Goal: Transaction & Acquisition: Purchase product/service

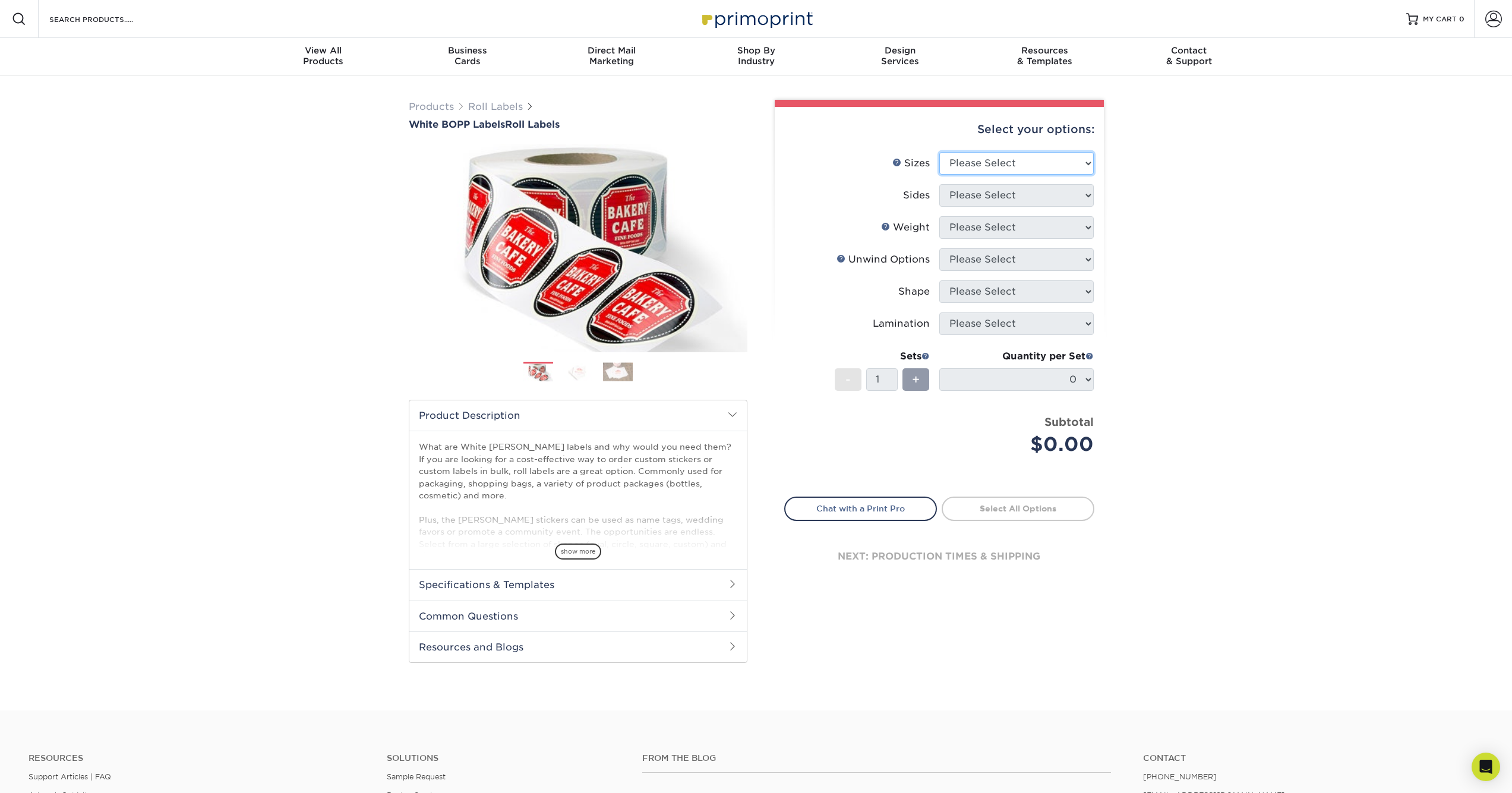
select select "1.50x3.00"
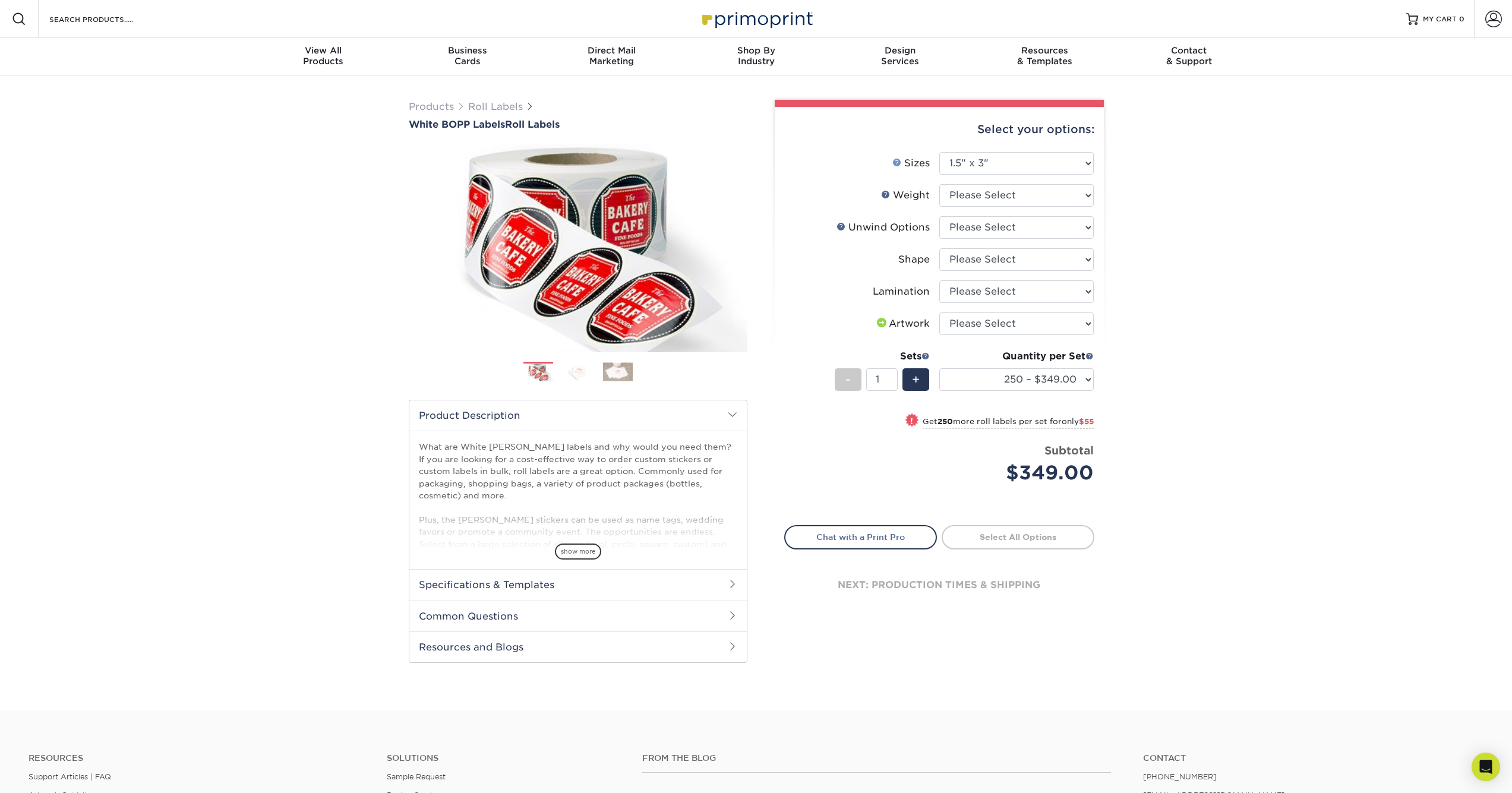
click at [898, 160] on link "Sizes Help" at bounding box center [897, 162] width 9 height 9
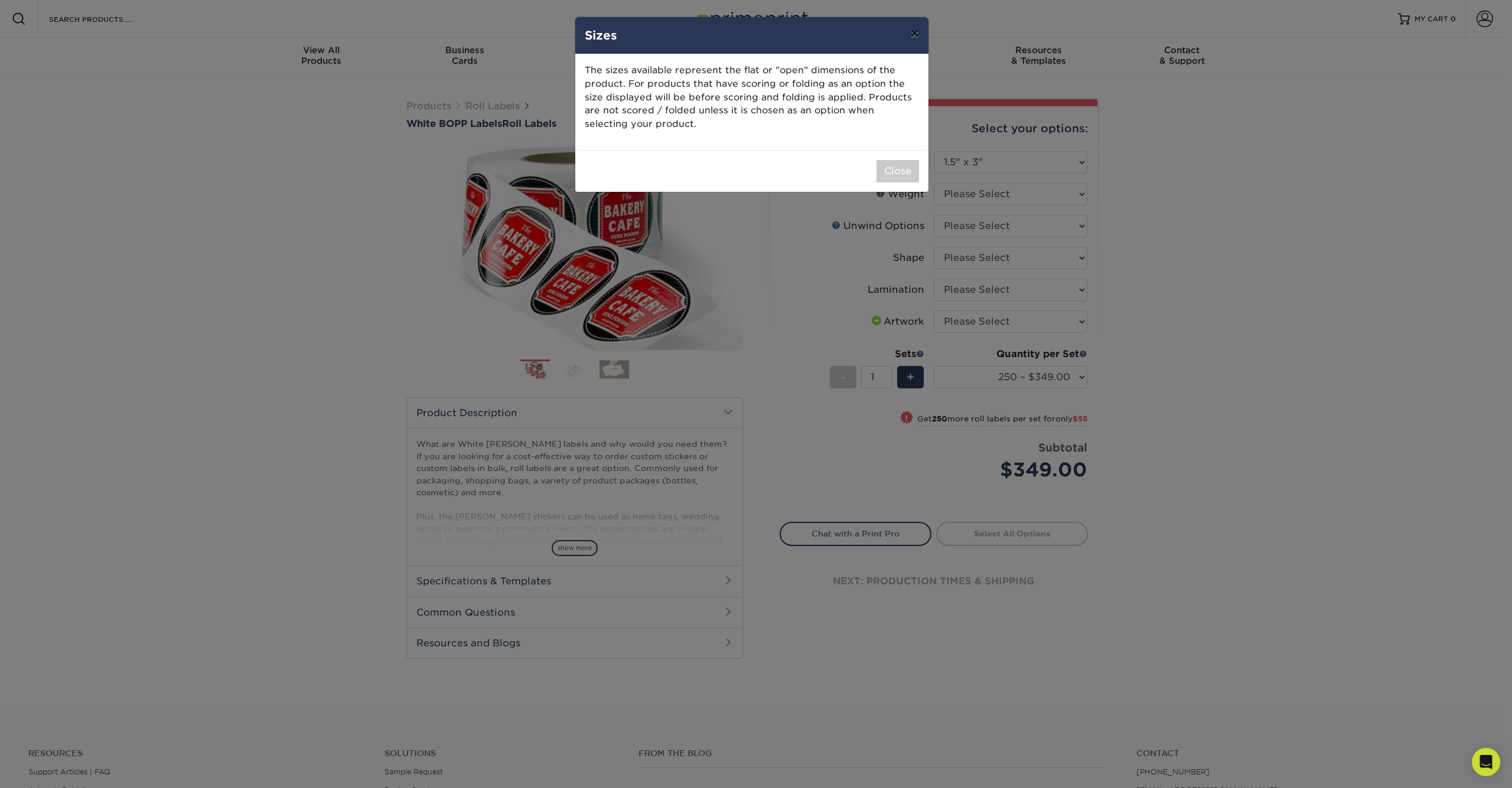
click at [915, 37] on button "×" at bounding box center [915, 33] width 27 height 33
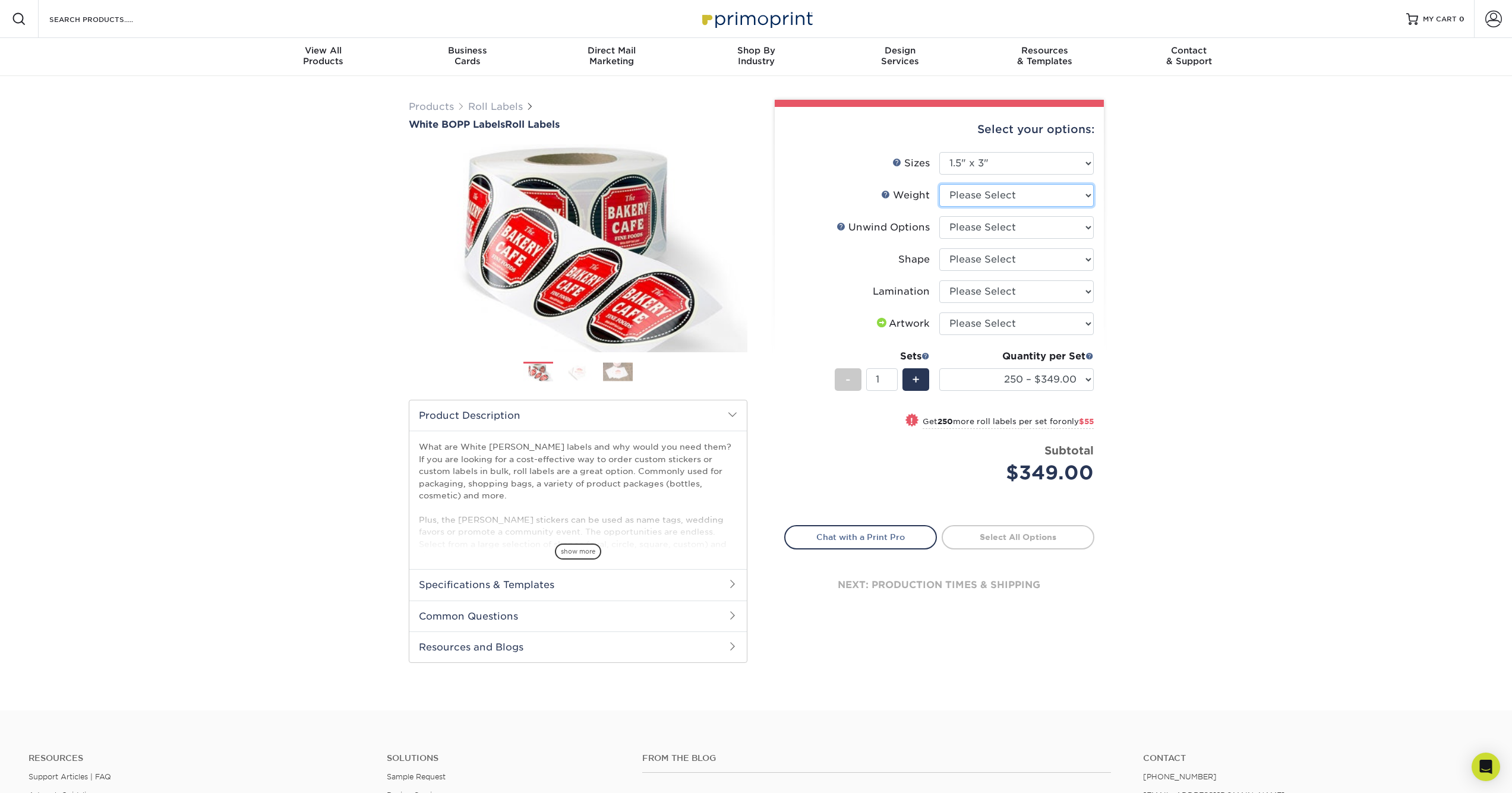
select select "WHBOPP"
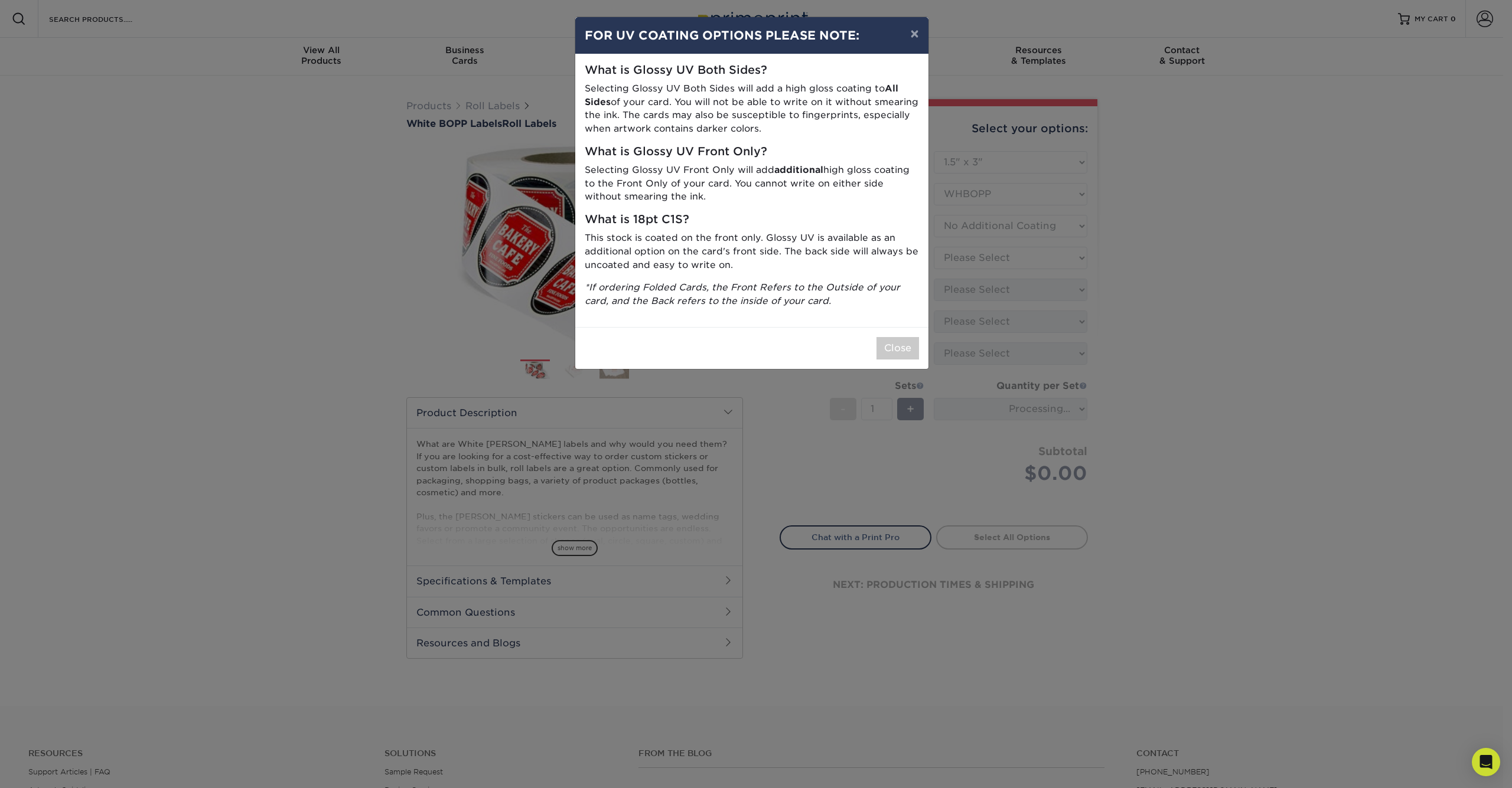
click at [987, 256] on div "× FOR UV COATING OPTIONS PLEASE NOTE: What is Glossy UV Both Sides? Selecting G…" at bounding box center [756, 394] width 1512 height 788
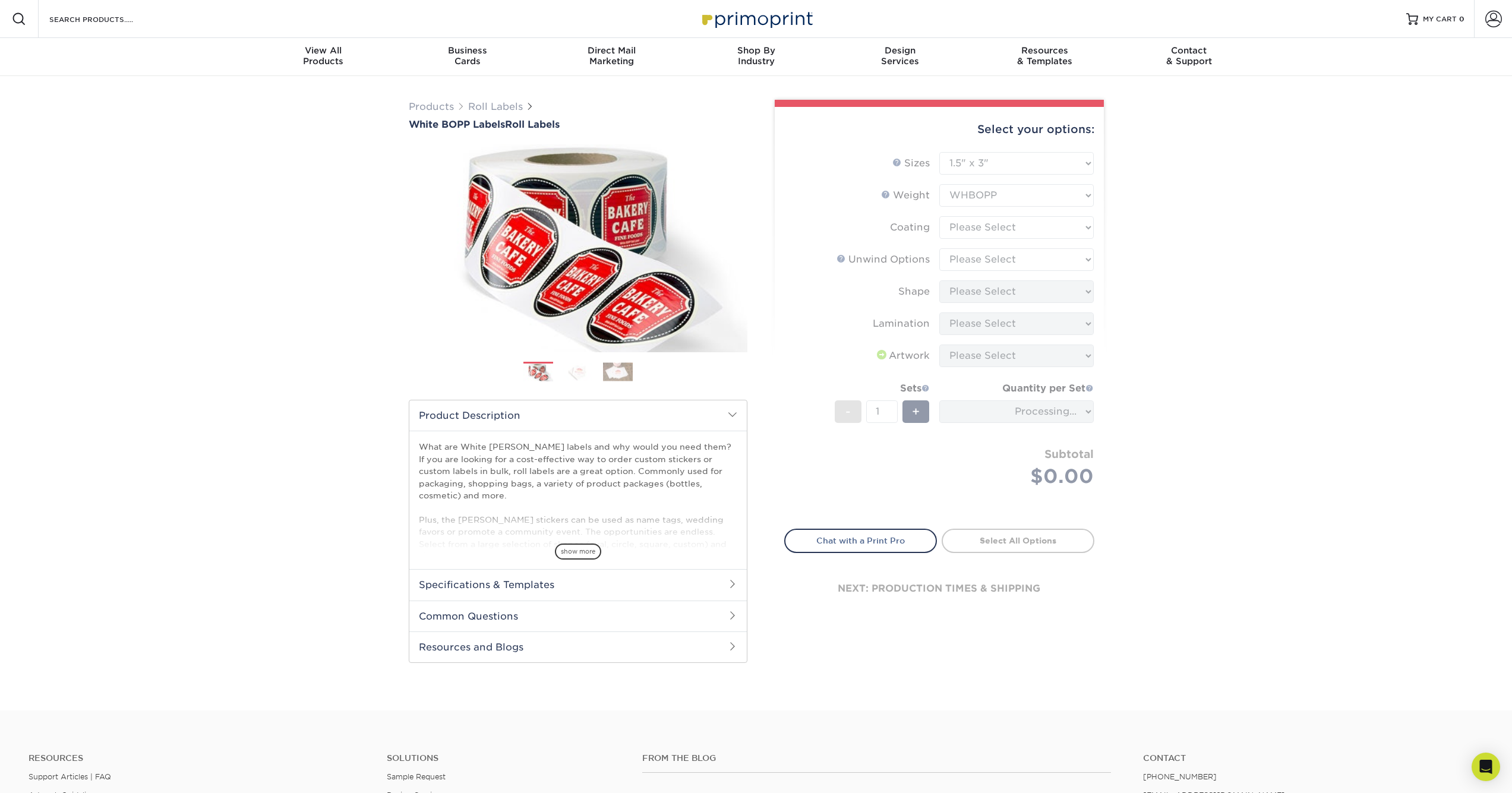
click at [980, 229] on form "Sizes Help Sizes Please Select 1" x 1" 1" x 2" 1" x 2.5" 1" x 3" 1.5" x 1.5" 1.…" at bounding box center [939, 333] width 310 height 363
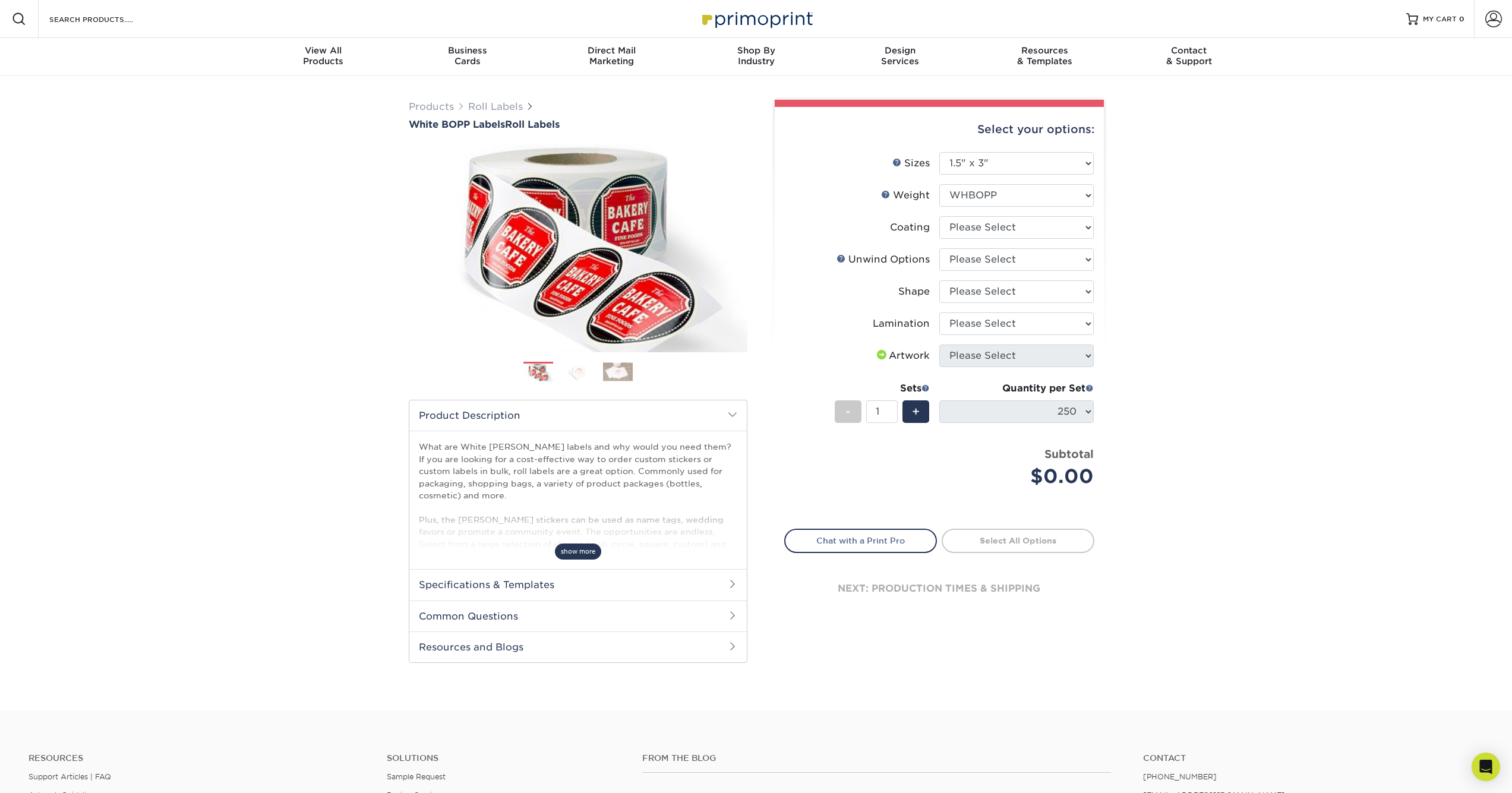
click at [579, 555] on span "show more" at bounding box center [578, 551] width 46 height 16
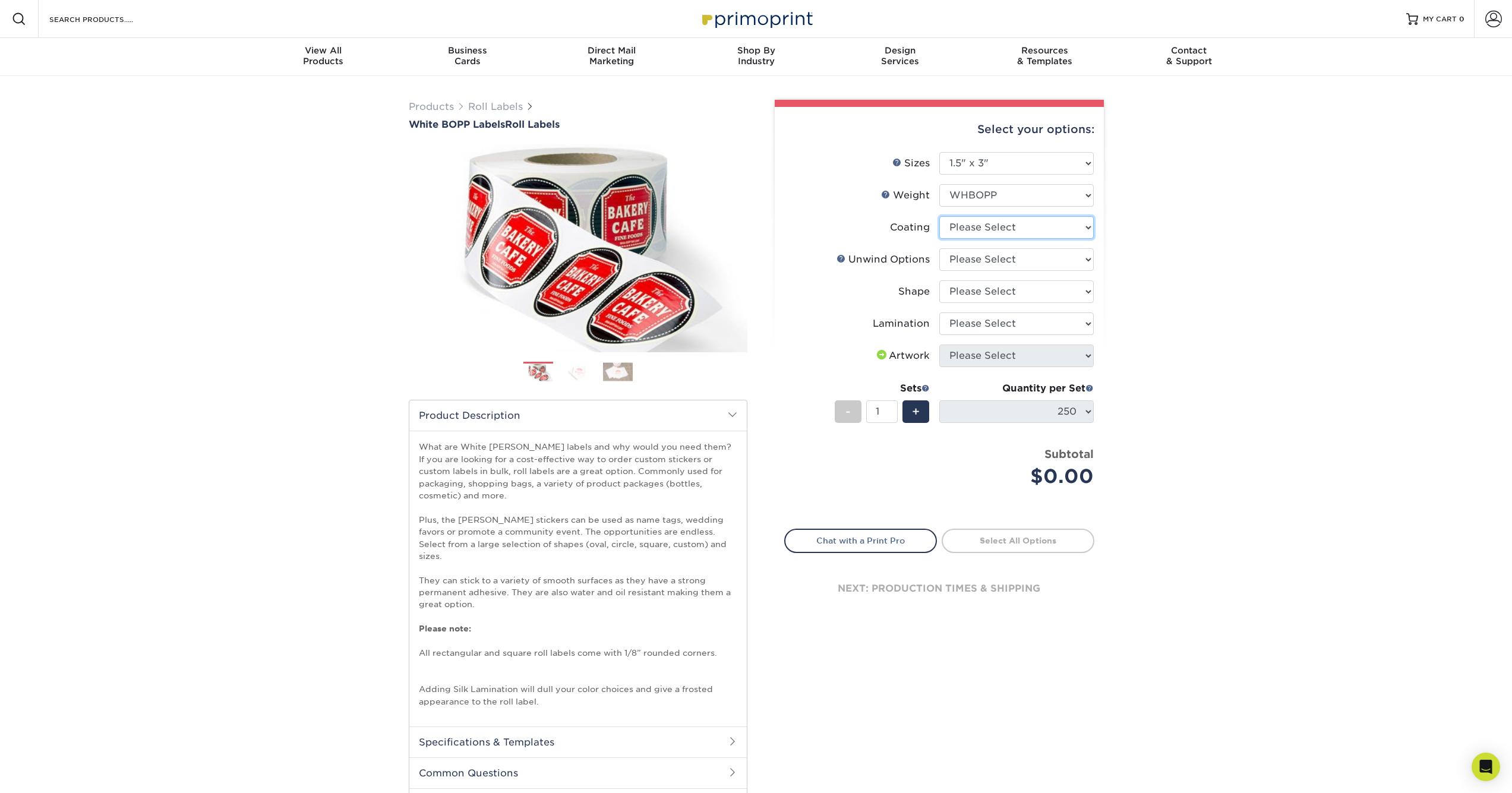
select select "3e7618de-abca-4bda-9f97-8b9129e913d8"
select select
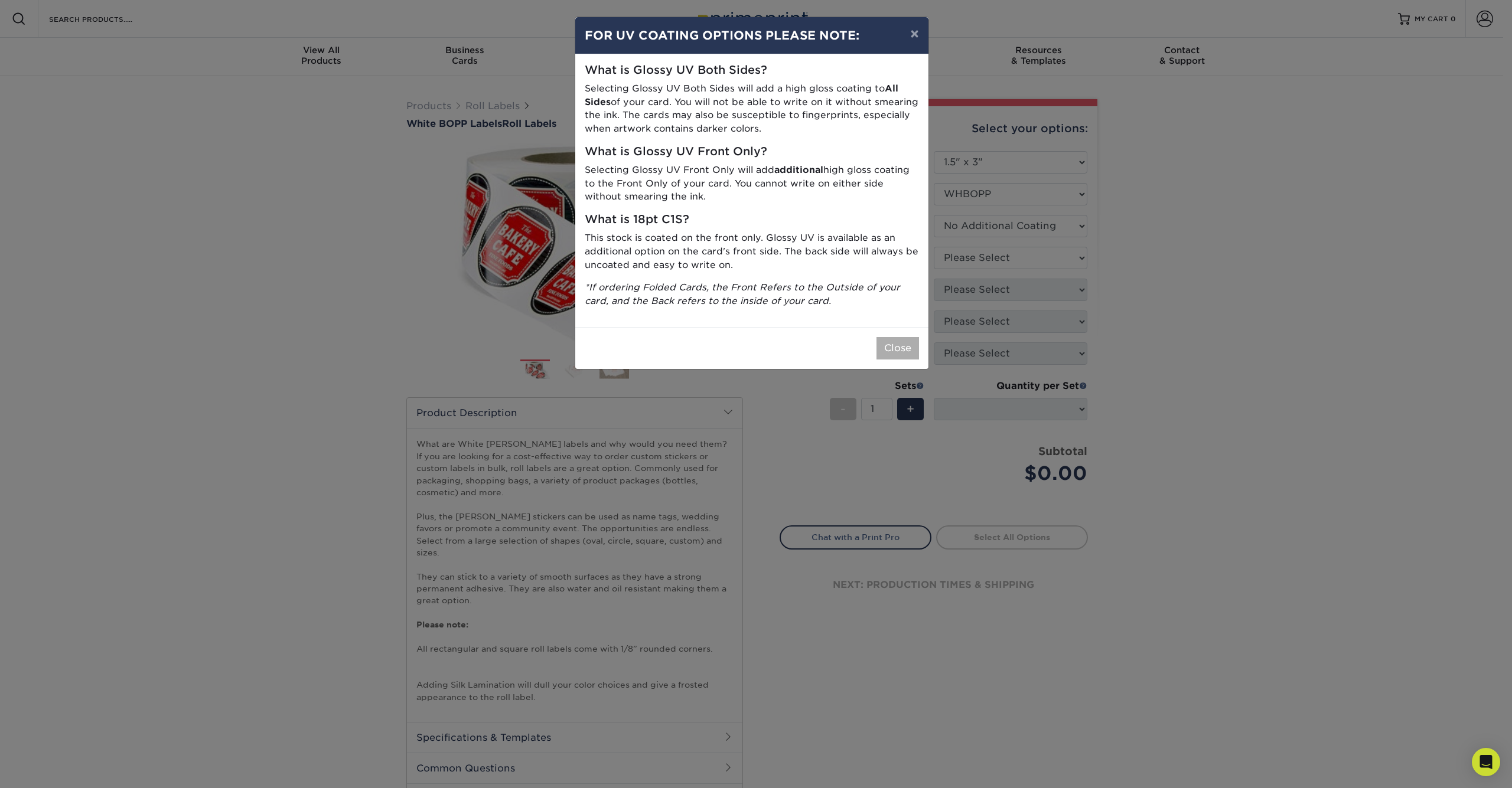
click at [892, 337] on button "Close" at bounding box center [897, 348] width 43 height 22
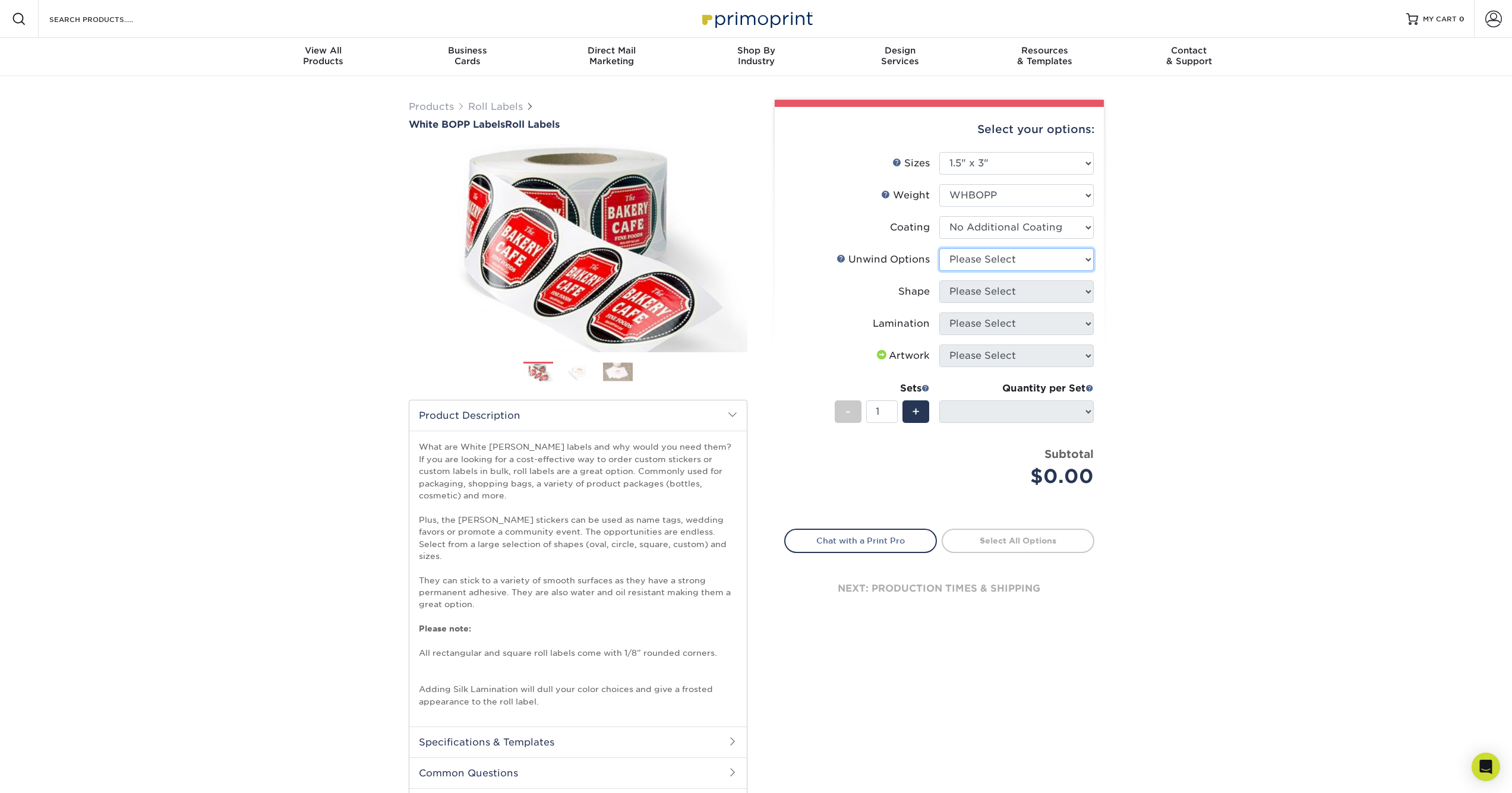
select select "d16c2772-aac7-41d6-a124-047cd7375882"
select select "ee567ae7-d0e9-47ca-830a-b172c097b44f"
select select "ccacb42f-45f7-42d3-bbd3-7c8421cf37f0"
select select "upload"
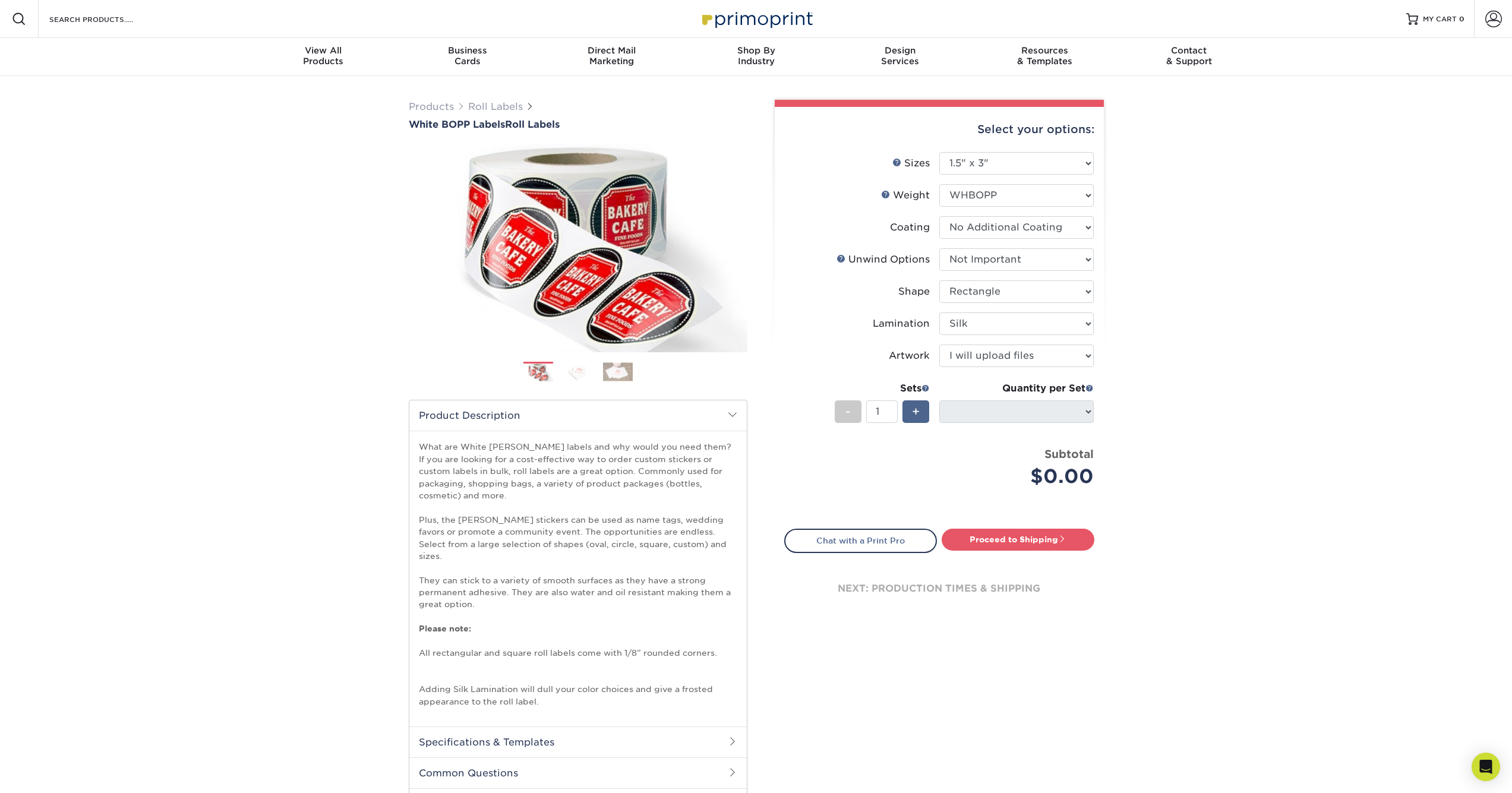
click at [921, 414] on div "+" at bounding box center [915, 412] width 27 height 22
click at [847, 412] on span "-" at bounding box center [848, 412] width 5 height 18
click at [921, 389] on span at bounding box center [926, 388] width 9 height 9
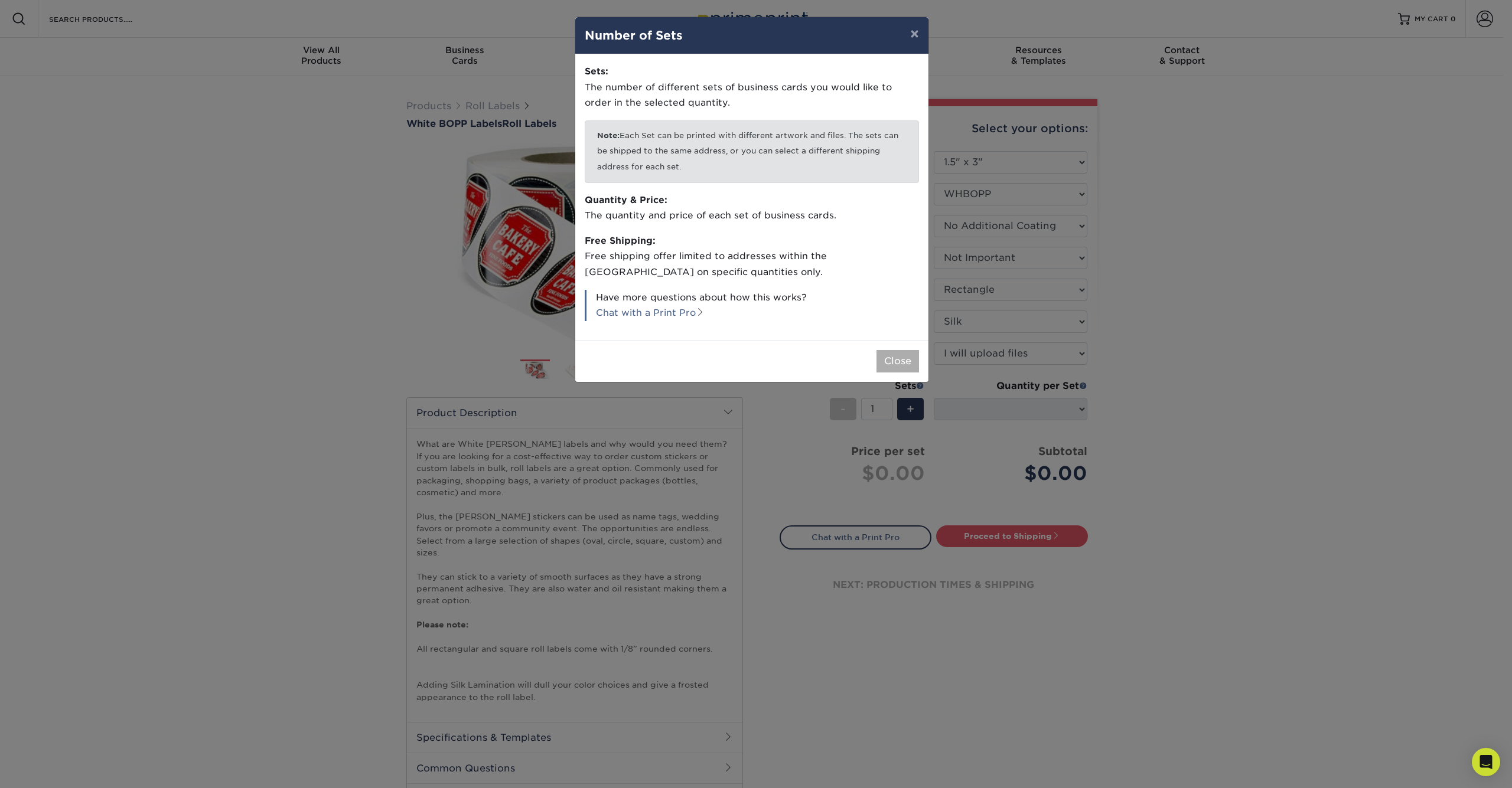
click at [906, 350] on button "Close" at bounding box center [897, 361] width 43 height 22
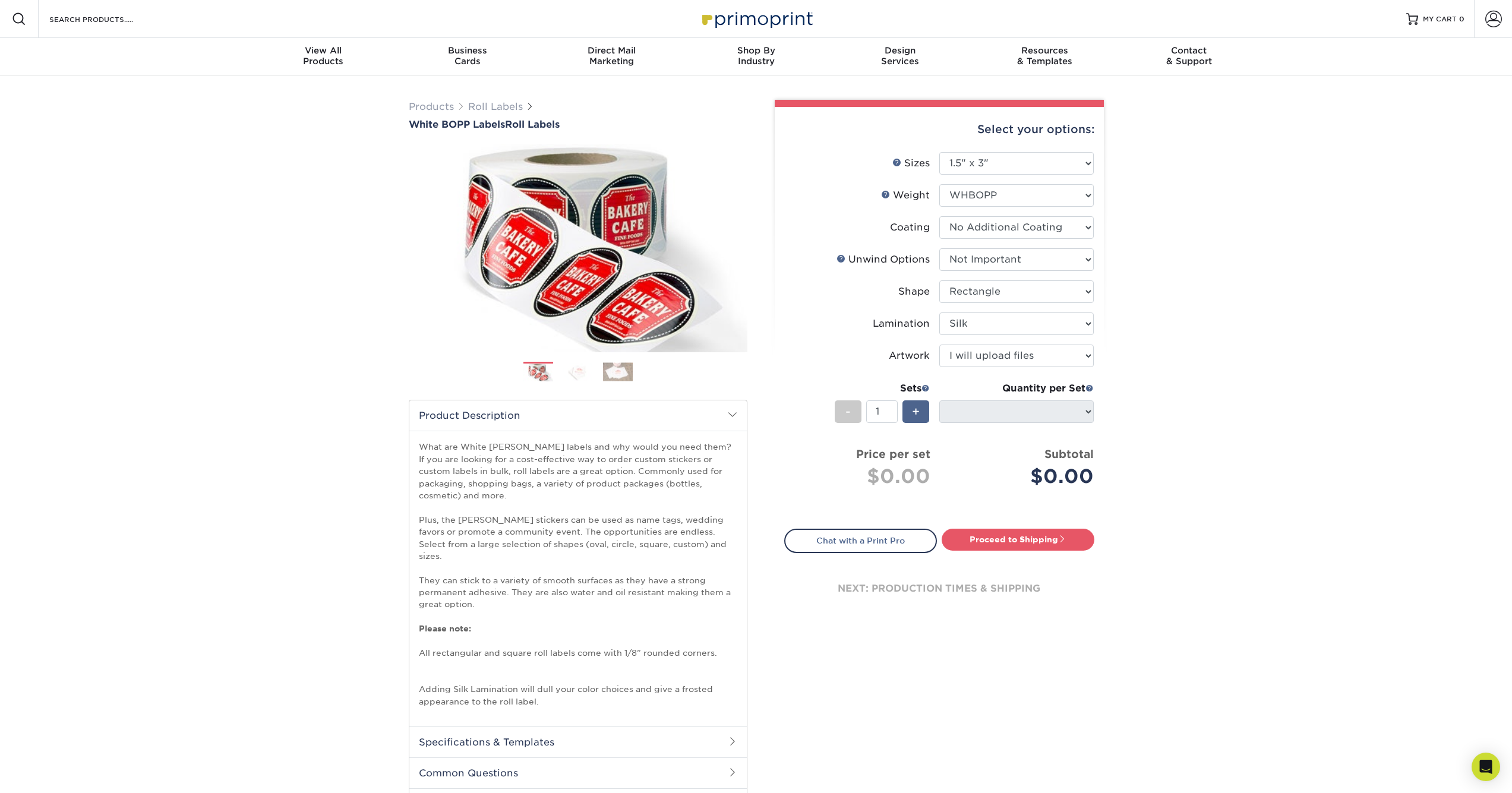
click at [912, 409] on span "+" at bounding box center [915, 412] width 8 height 18
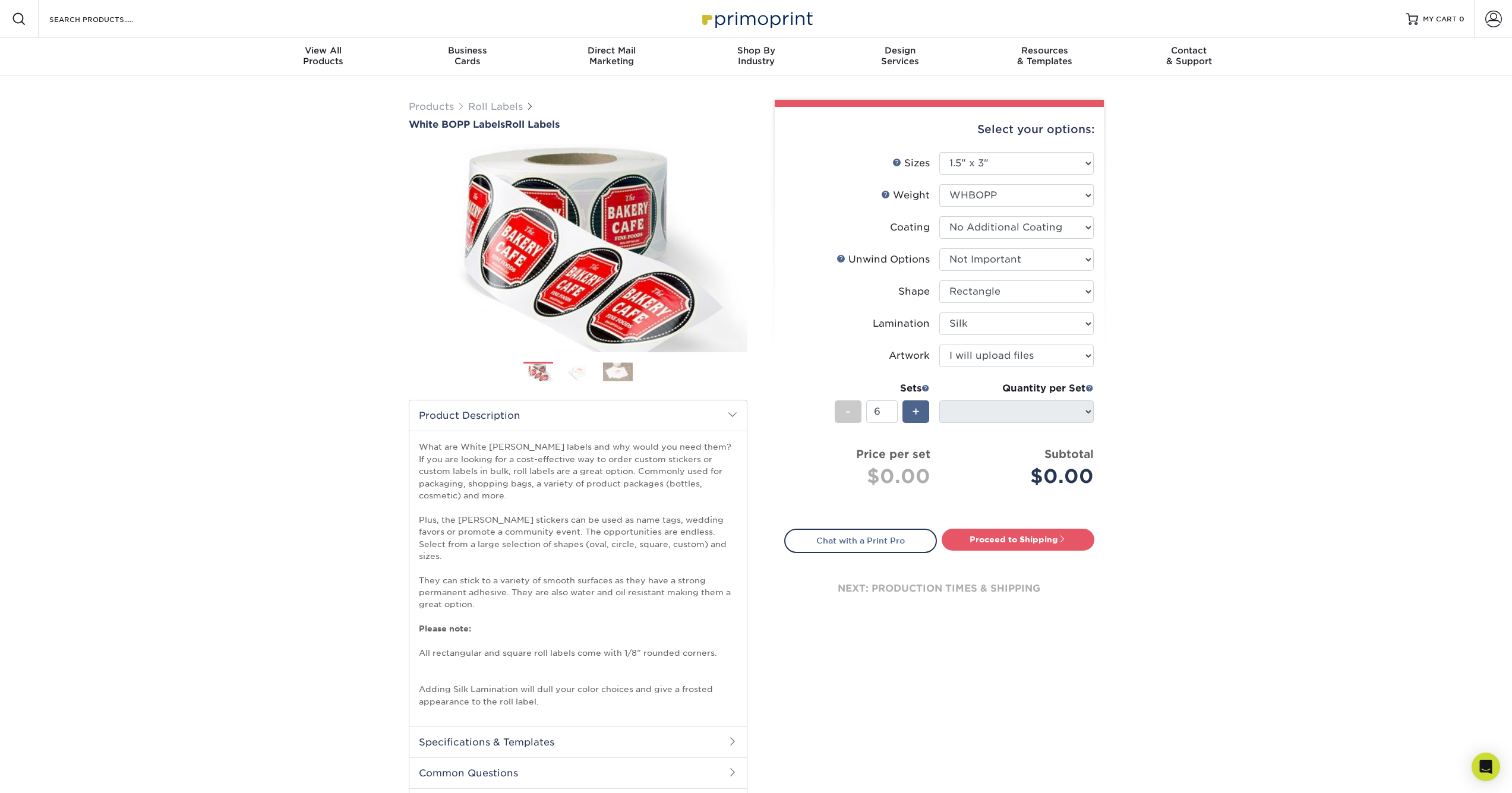
click at [912, 409] on span "+" at bounding box center [915, 412] width 8 height 18
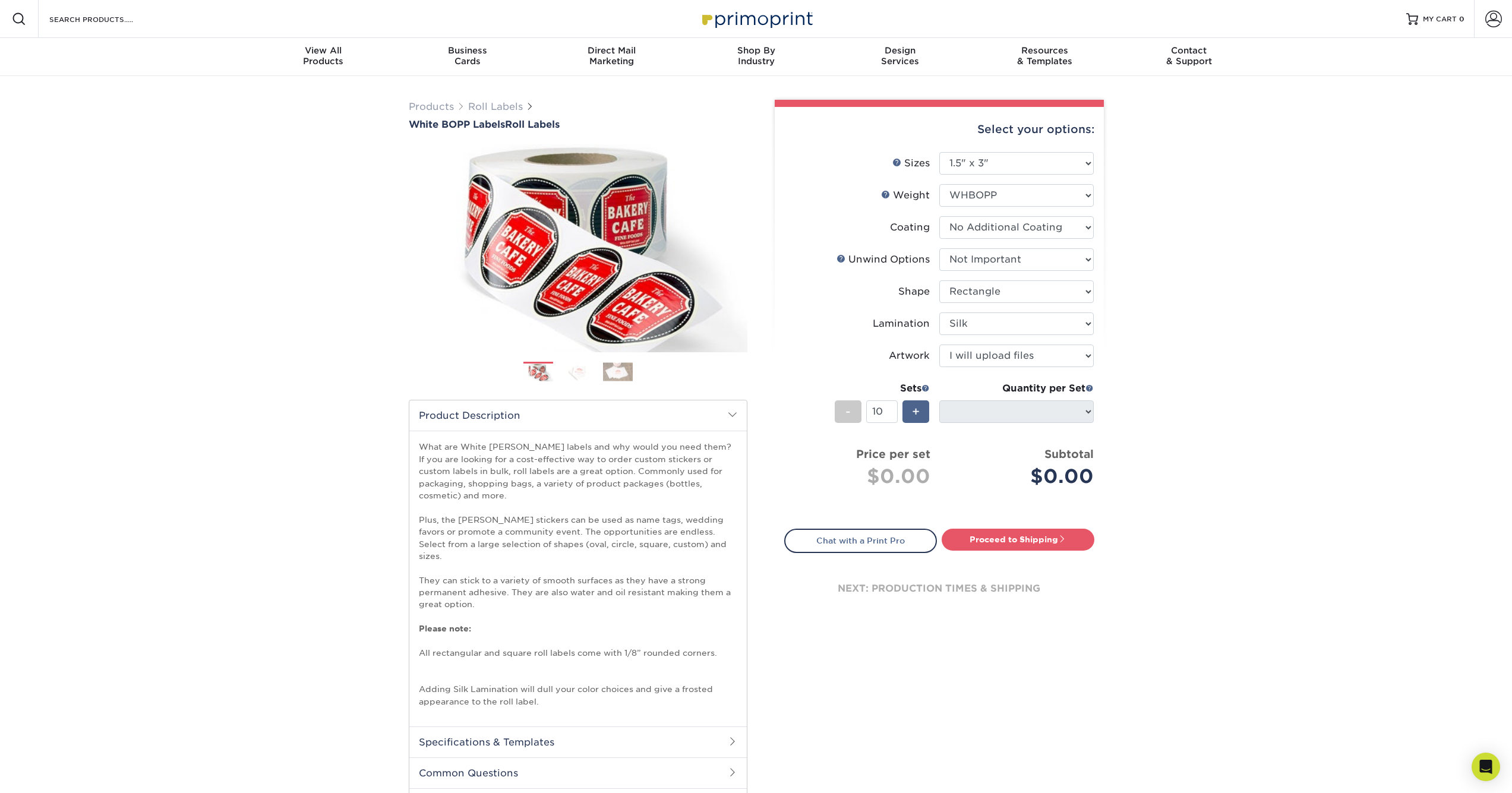
type input "11"
click at [949, 464] on div "$0.00" at bounding box center [1021, 476] width 146 height 28
click at [981, 390] on div "Quantity per Set" at bounding box center [1017, 388] width 154 height 15
click at [1090, 387] on span at bounding box center [1089, 388] width 9 height 9
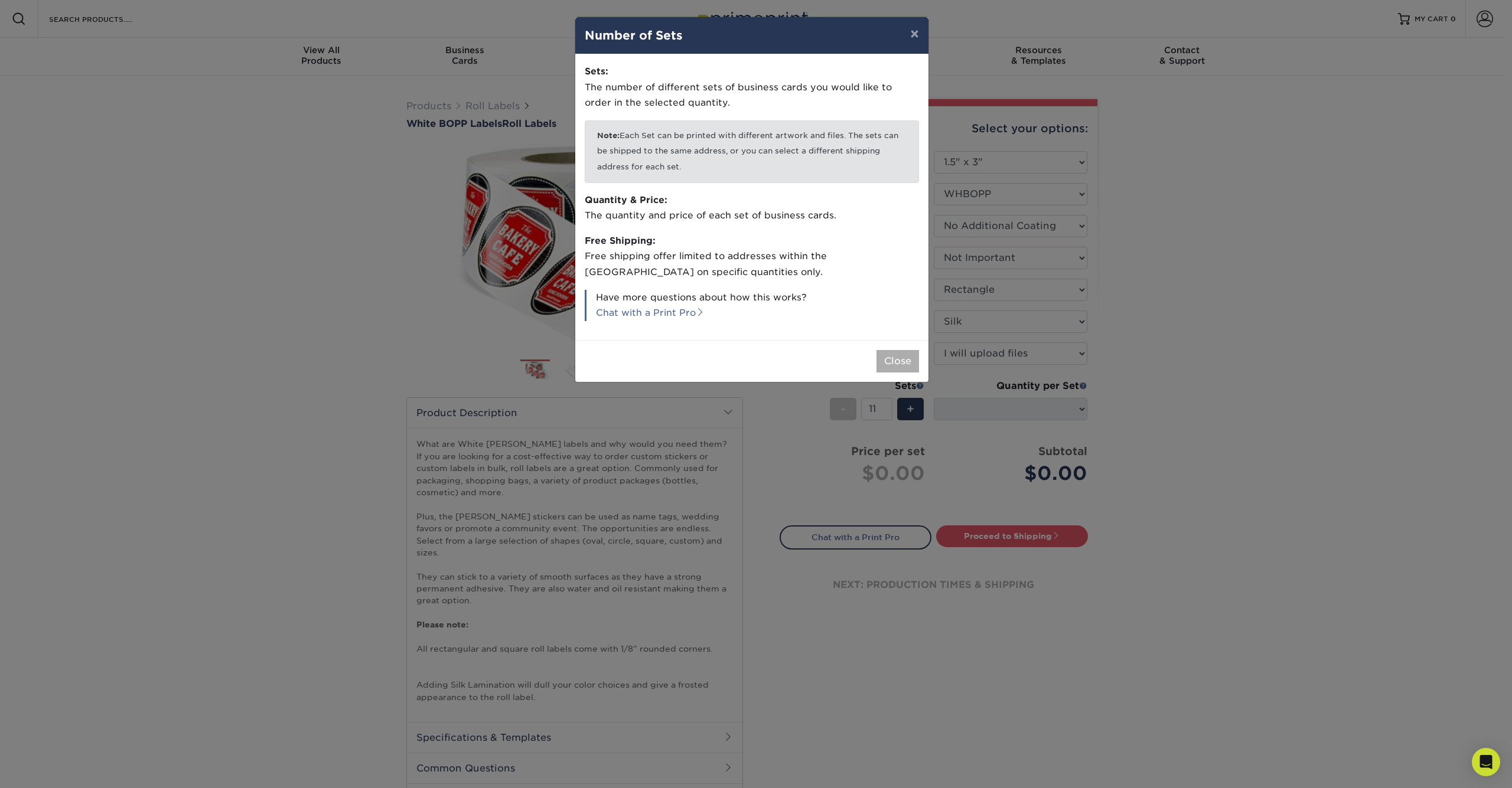
click at [888, 350] on button "Close" at bounding box center [897, 361] width 43 height 22
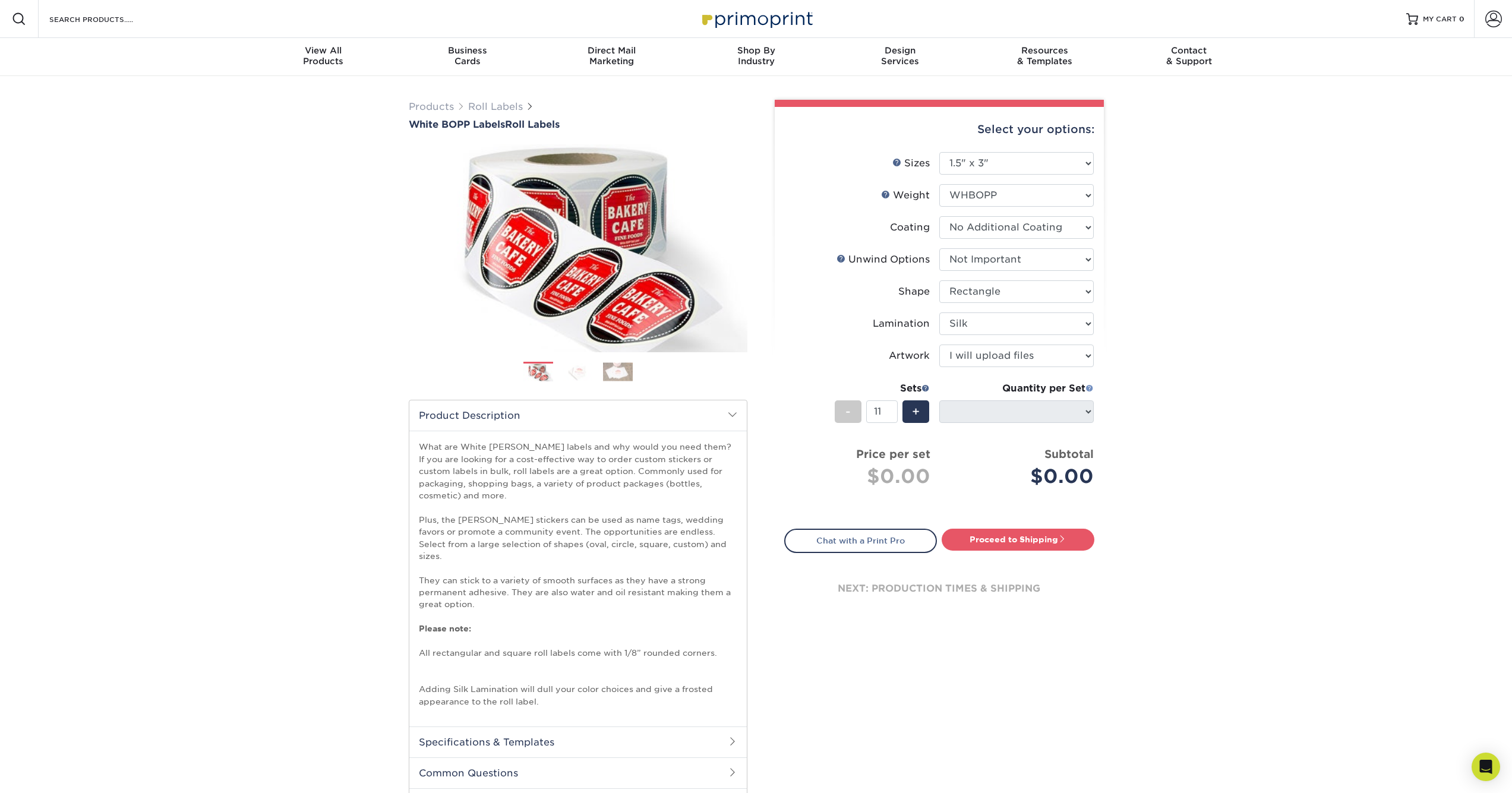
click at [1090, 389] on span at bounding box center [1089, 388] width 9 height 9
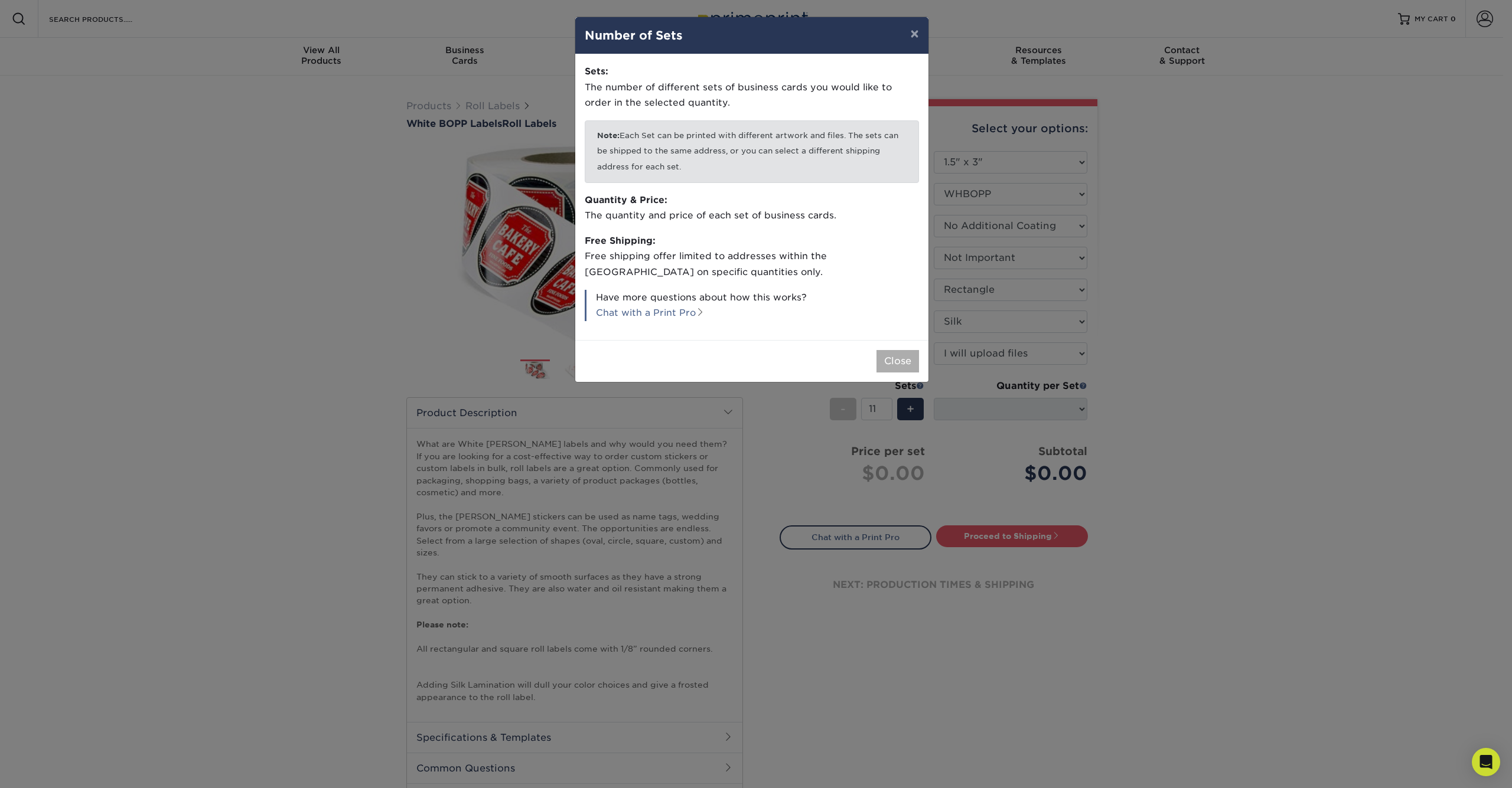
click at [905, 357] on button "Close" at bounding box center [897, 361] width 43 height 22
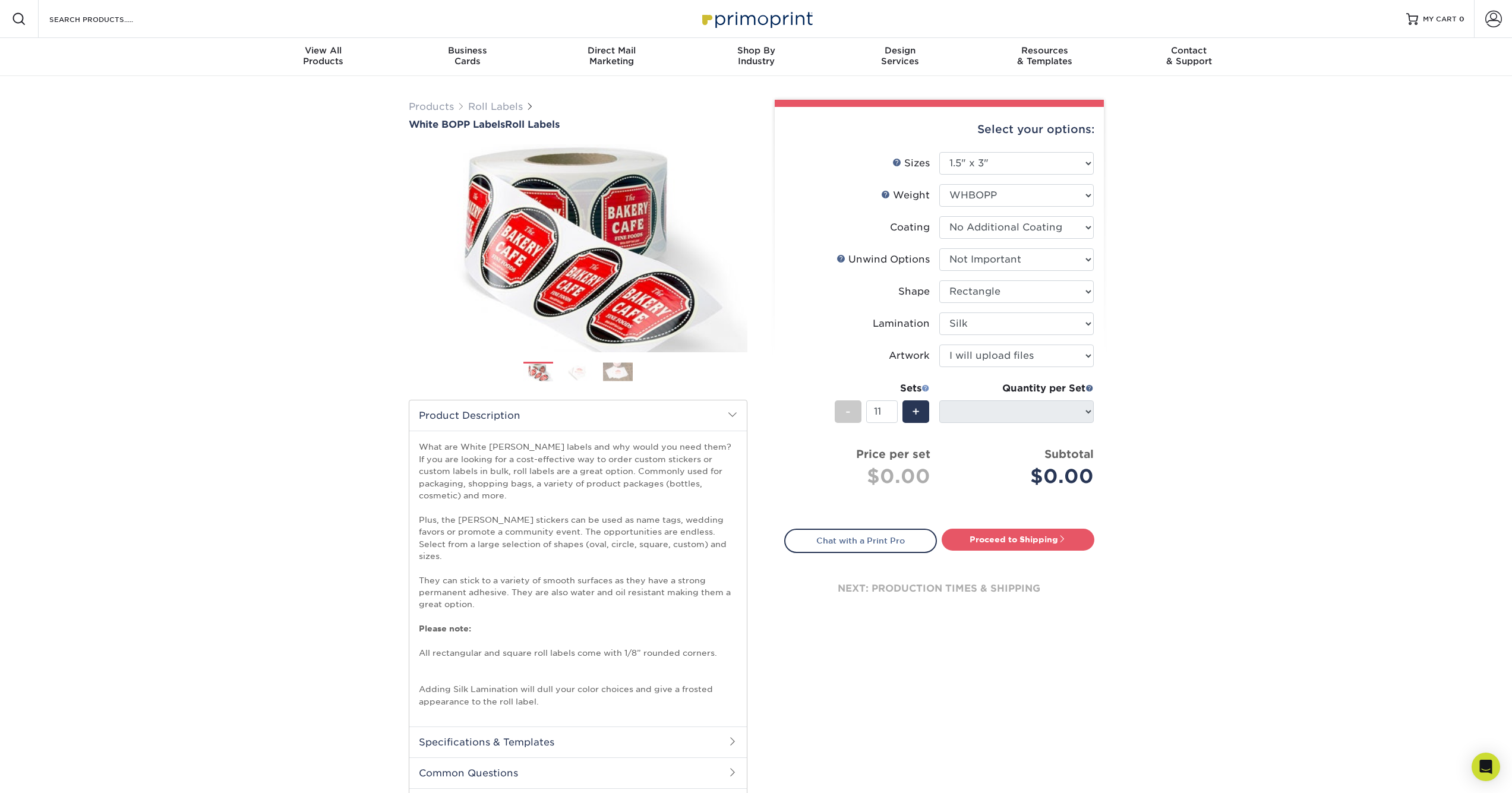
click at [925, 384] on span at bounding box center [926, 388] width 9 height 9
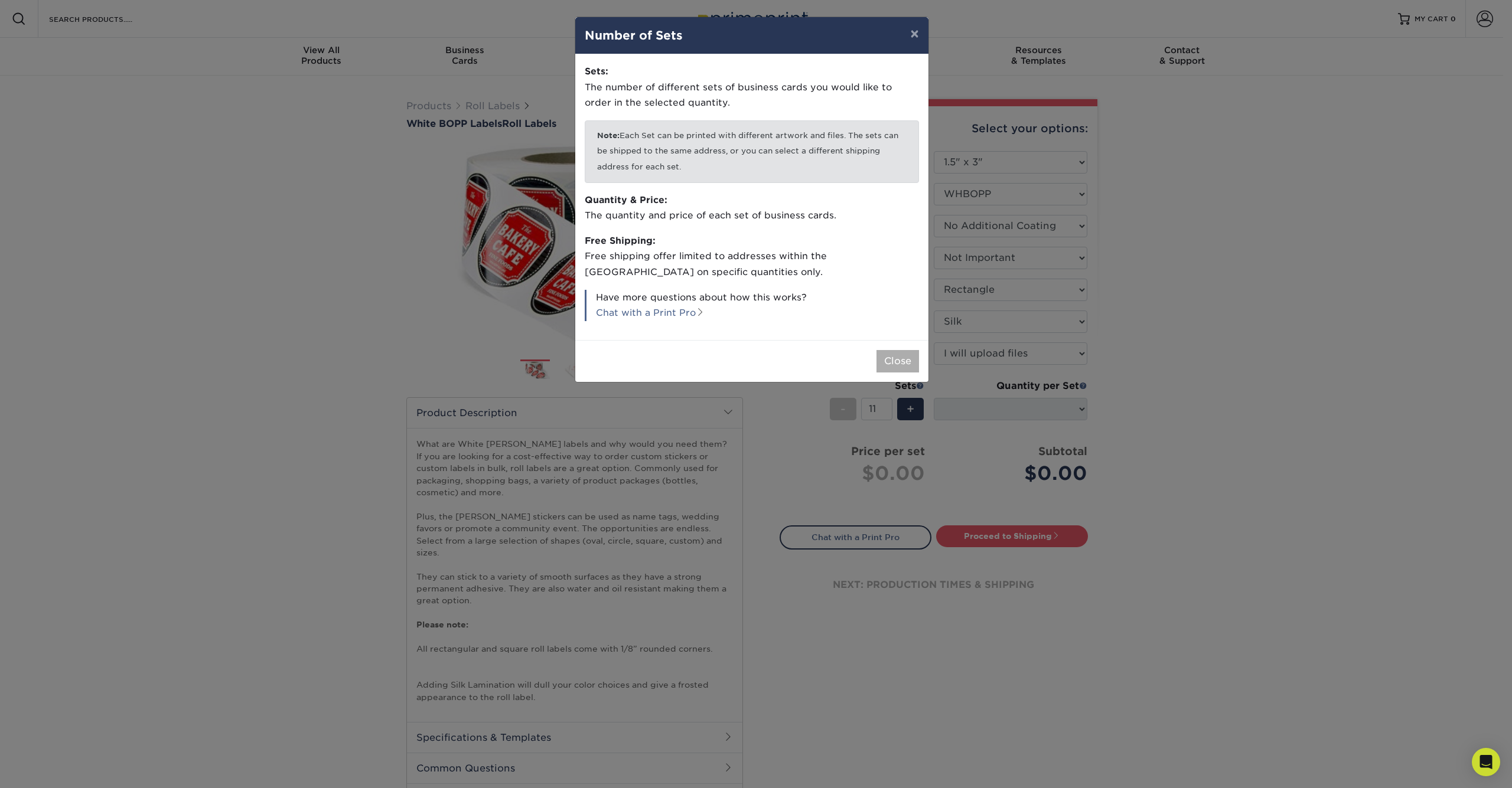
click at [909, 350] on button "Close" at bounding box center [897, 361] width 43 height 22
